Goal: Find specific page/section: Find specific page/section

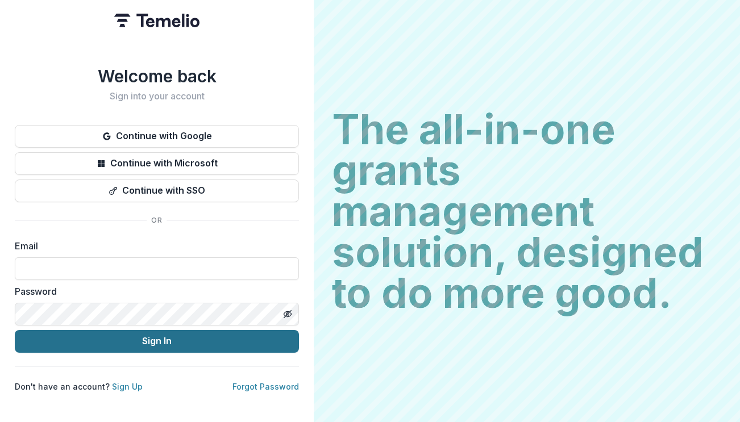
type input "**********"
click at [147, 335] on button "Sign In" at bounding box center [157, 341] width 284 height 23
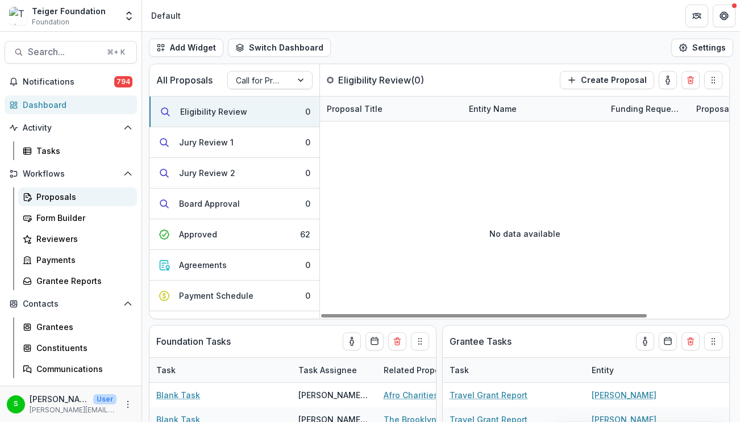
click at [81, 189] on link "Proposals" at bounding box center [77, 196] width 119 height 19
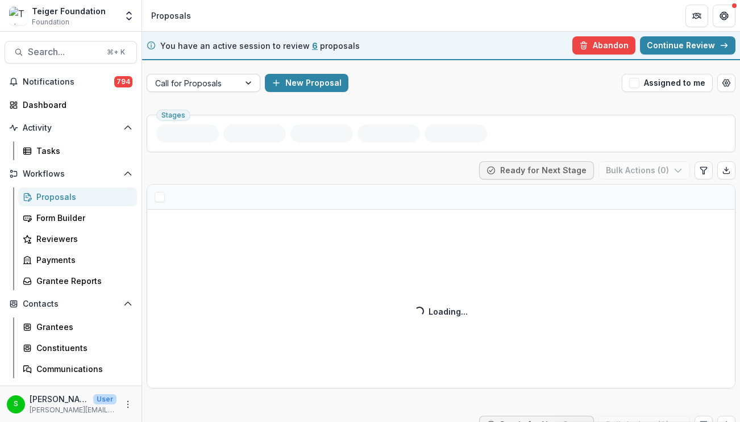
click at [210, 87] on div at bounding box center [193, 83] width 76 height 14
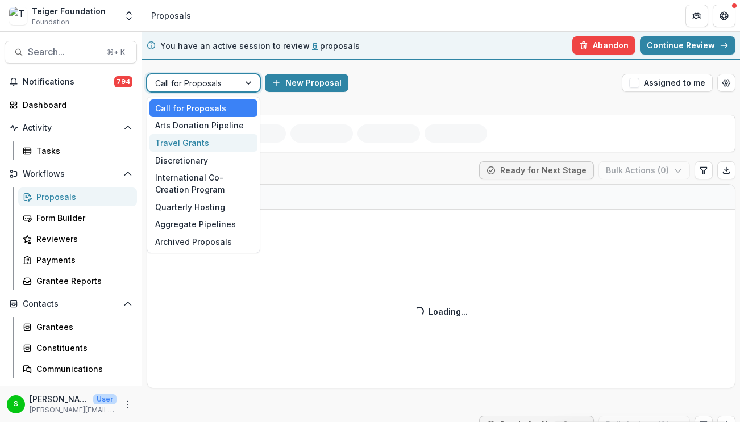
click at [204, 140] on div "Travel Grants" at bounding box center [203, 143] width 108 height 18
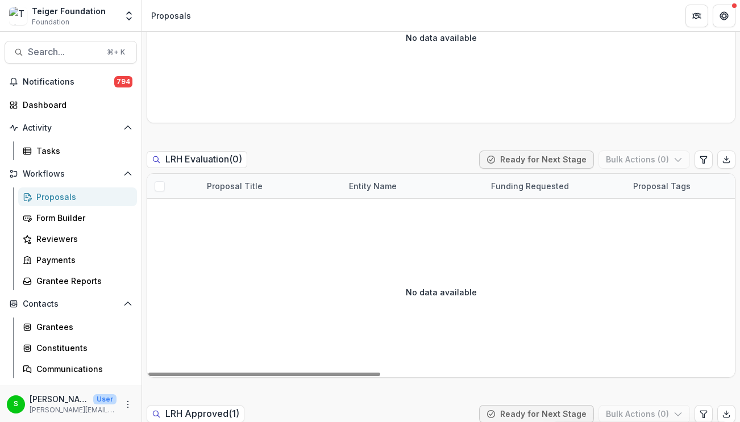
scroll to position [1076, 0]
